Goal: Task Accomplishment & Management: Manage account settings

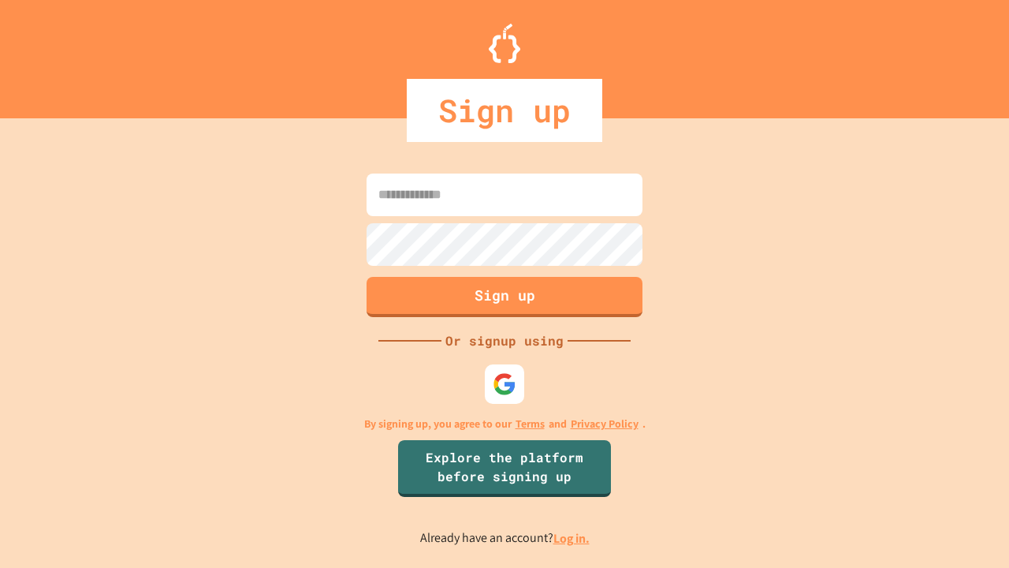
click at [572, 538] on link "Log in." at bounding box center [571, 538] width 36 height 17
